Goal: Task Accomplishment & Management: Manage account settings

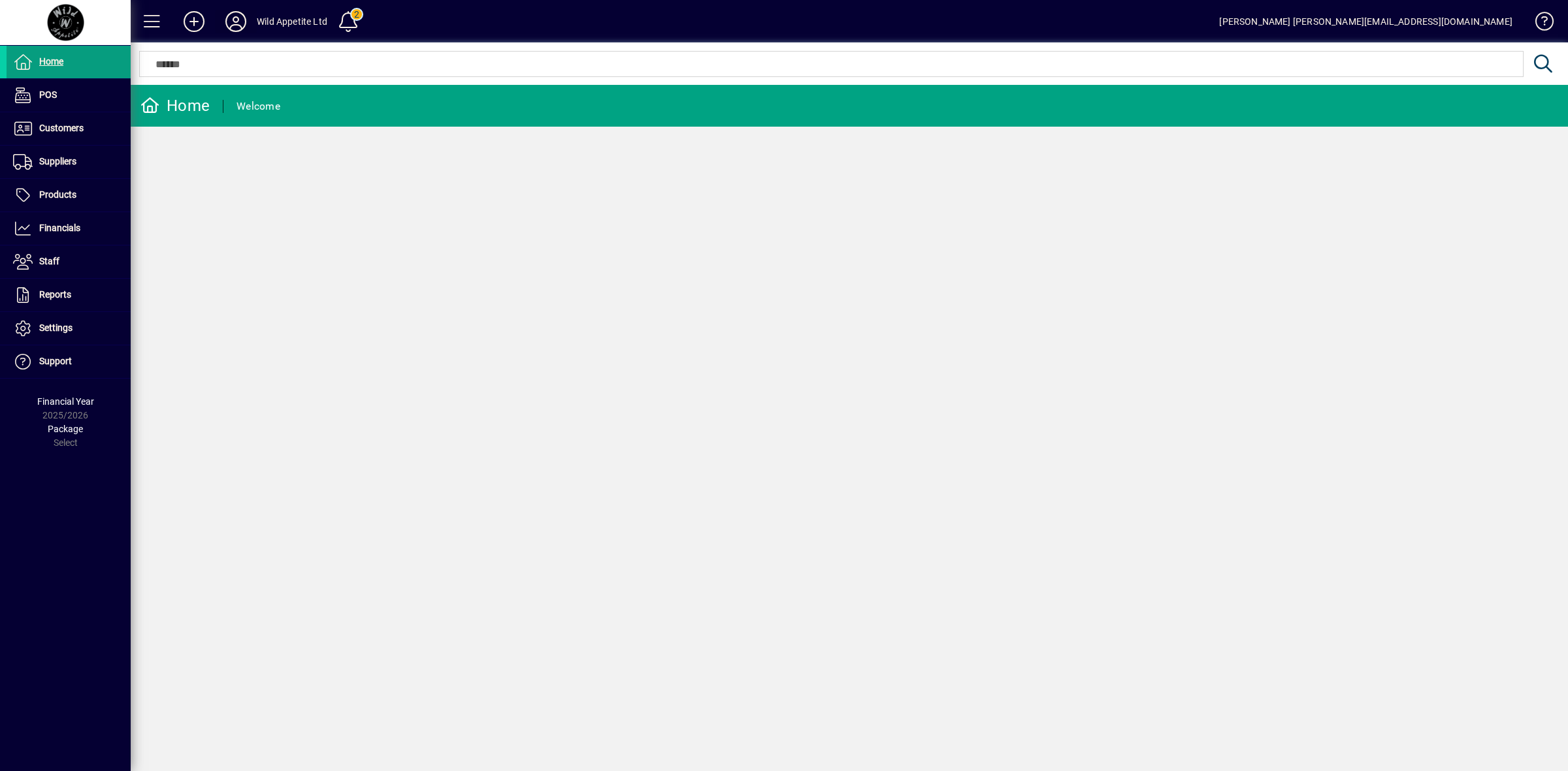
click at [239, 20] on icon at bounding box center [235, 21] width 26 height 21
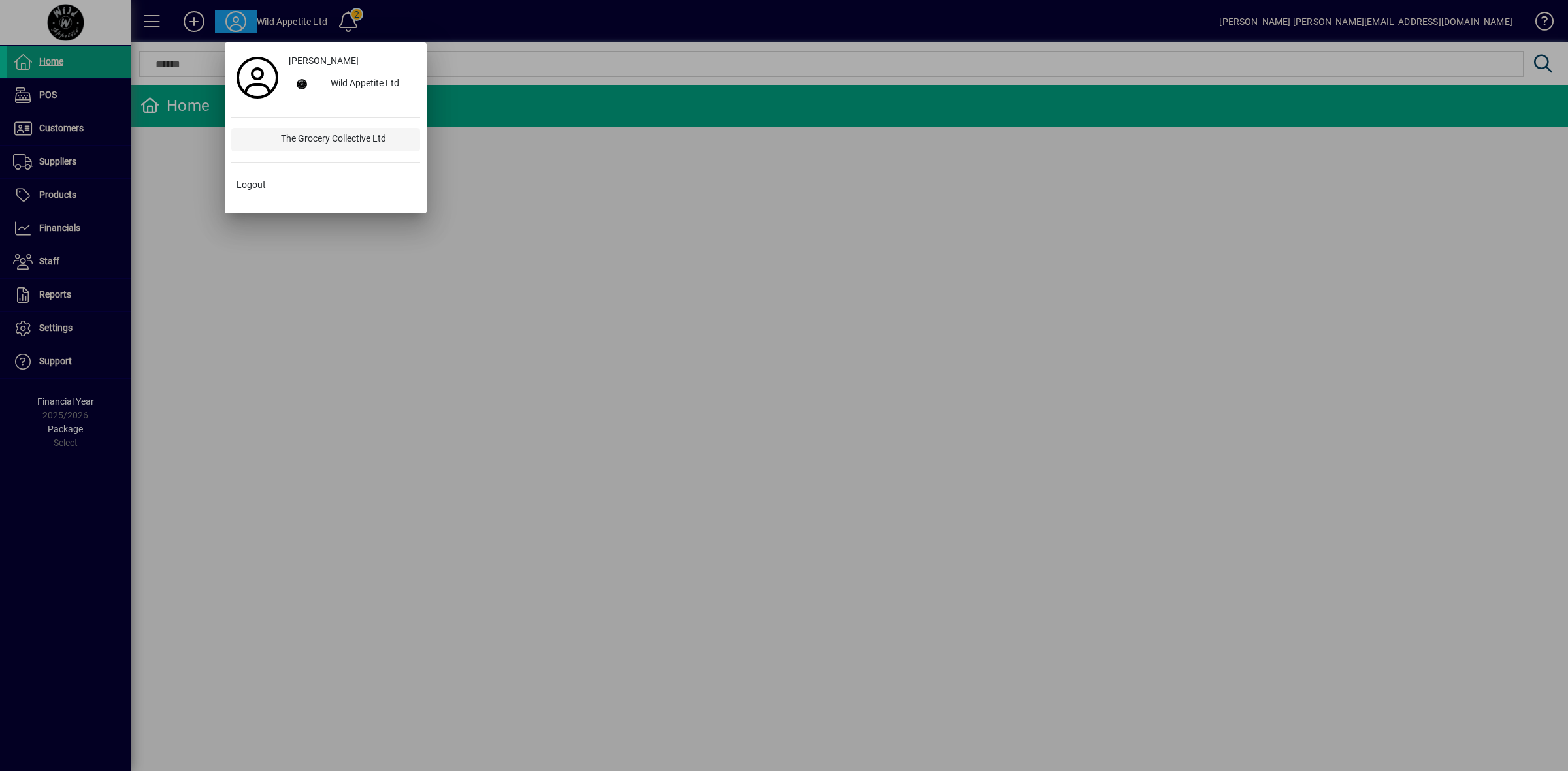
click at [318, 136] on div "The Grocery Collective Ltd" at bounding box center [345, 140] width 149 height 24
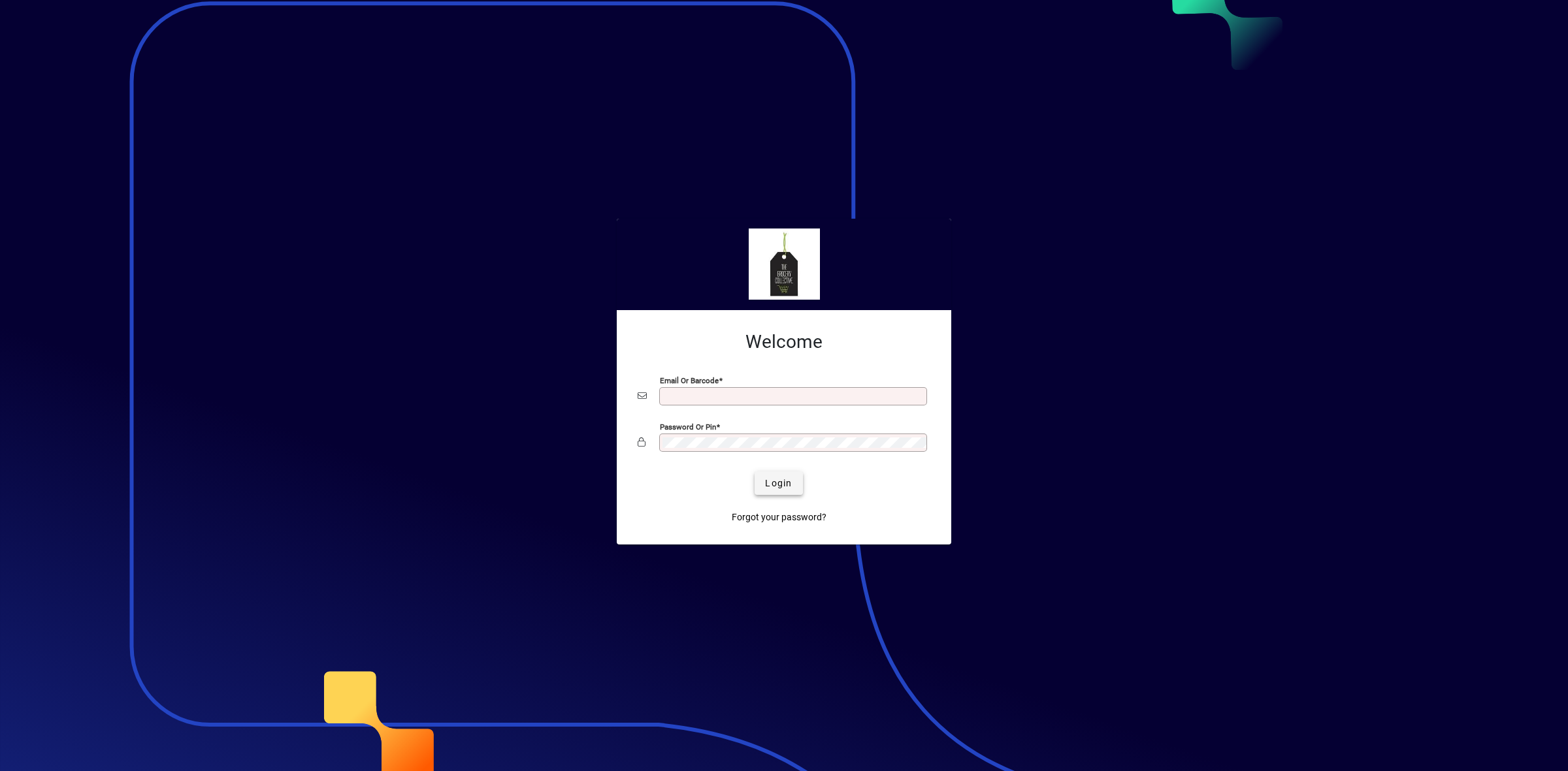
type input "**********"
click at [780, 488] on span "Login" at bounding box center [779, 483] width 27 height 14
